Goal: Manage account settings

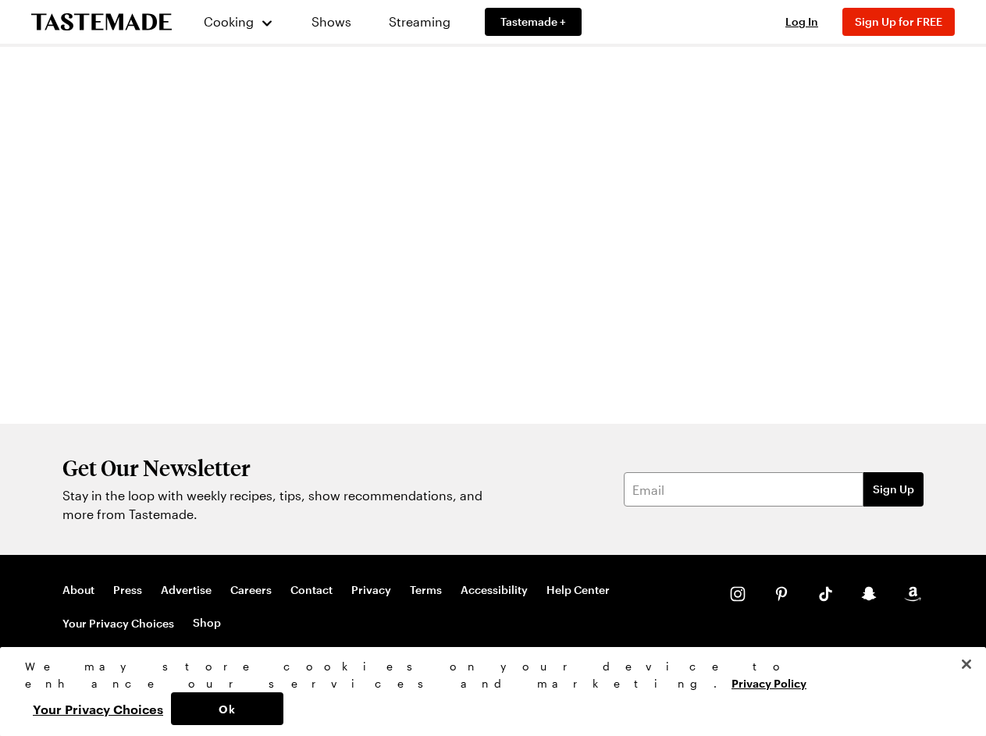
click at [493, 368] on div at bounding box center [494, 235] width 950 height 377
click at [232, 22] on span "Cooking" at bounding box center [229, 21] width 50 height 15
click at [809, 22] on span "Log In" at bounding box center [802, 21] width 33 height 13
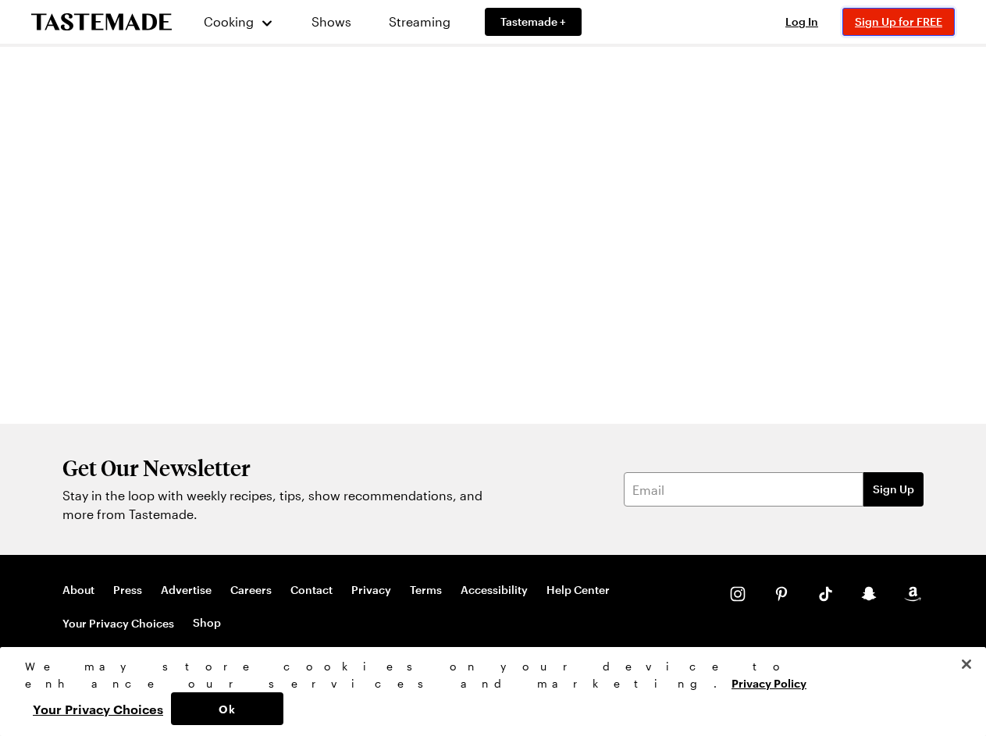
click at [906, 22] on span "Sign Up for FREE" at bounding box center [898, 21] width 87 height 13
click at [283, 709] on button "Ok" at bounding box center [227, 709] width 112 height 33
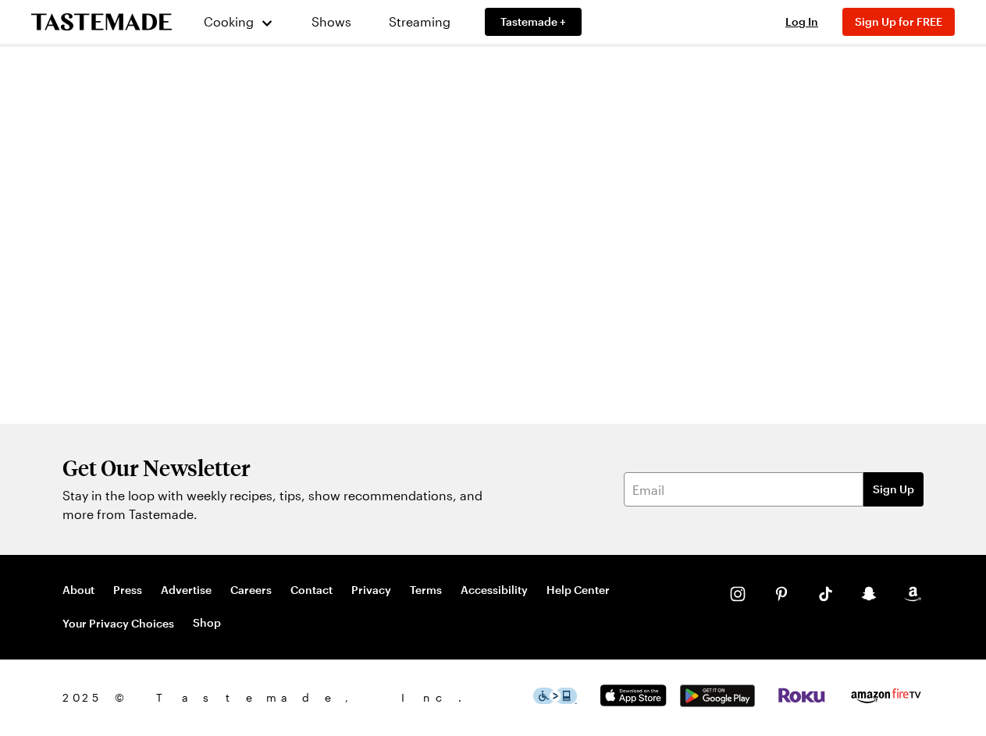
click at [171, 709] on button "Your Privacy Choices" at bounding box center [98, 709] width 146 height 33
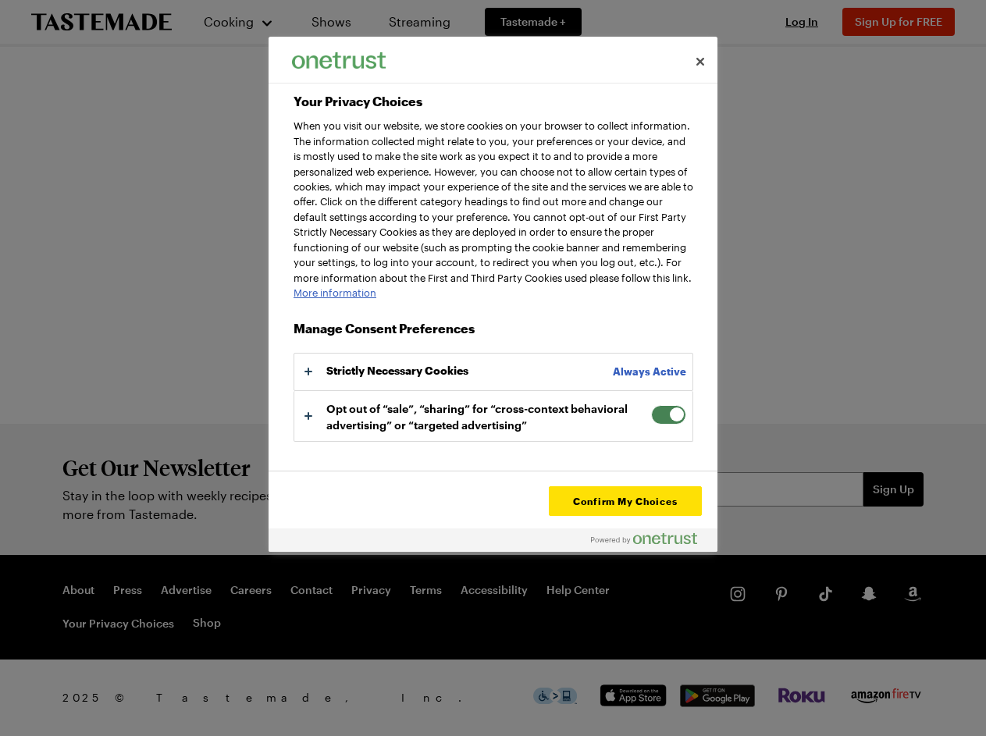
click at [967, 699] on div "2025 © Tastemade, Inc." at bounding box center [493, 698] width 986 height 77
